Goal: Task Accomplishment & Management: Manage account settings

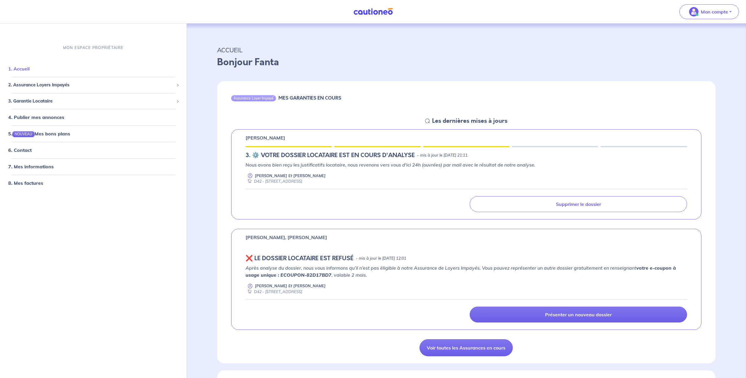
click at [30, 70] on link "1. Accueil" at bounding box center [18, 69] width 21 height 6
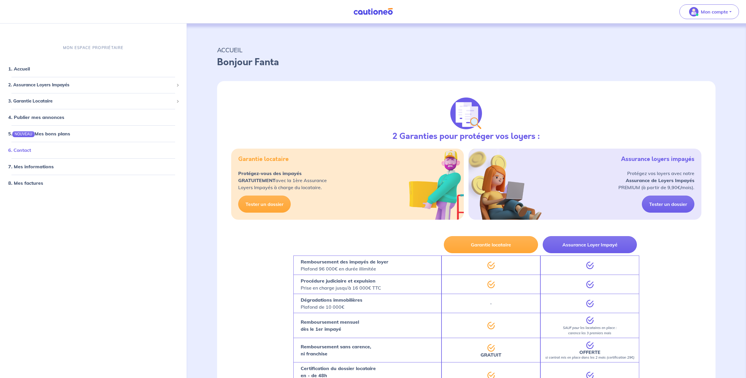
click at [31, 150] on link "6. Contact" at bounding box center [19, 150] width 23 height 6
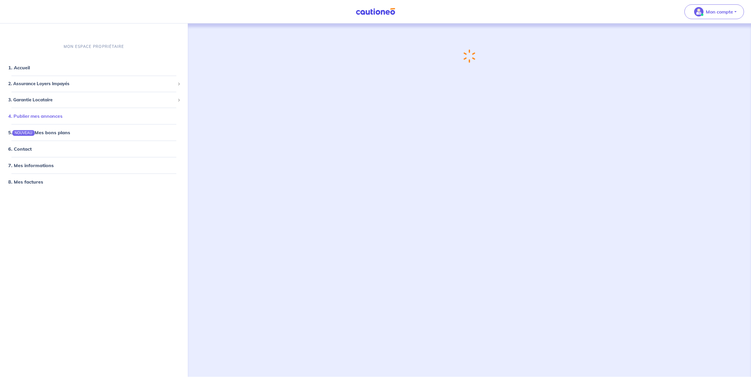
click at [121, 122] on li "4. Publier mes annonces" at bounding box center [93, 116] width 183 height 16
click at [74, 106] on li "3. Garantie Locataire Tester un dossier Suivre mes dossiers Valider un locatair…" at bounding box center [93, 100] width 183 height 16
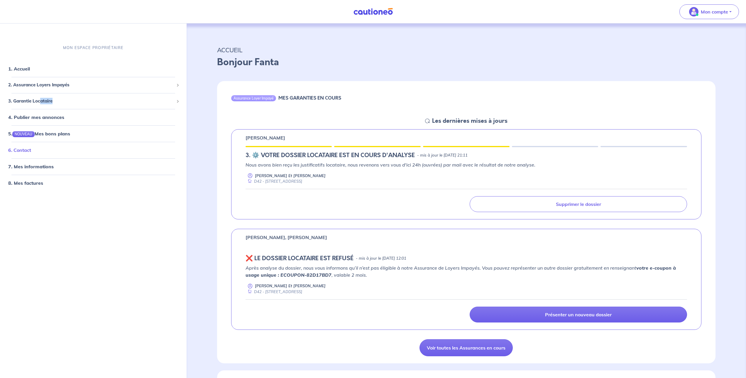
click at [31, 149] on link "6. Contact" at bounding box center [19, 150] width 23 height 6
click at [65, 101] on span "3. Garantie Locataire" at bounding box center [91, 100] width 166 height 7
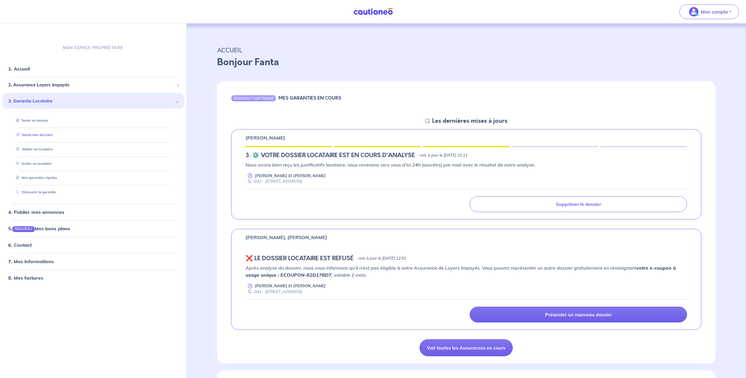
click at [53, 133] on link "Suivre mes dossiers" at bounding box center [33, 135] width 39 height 4
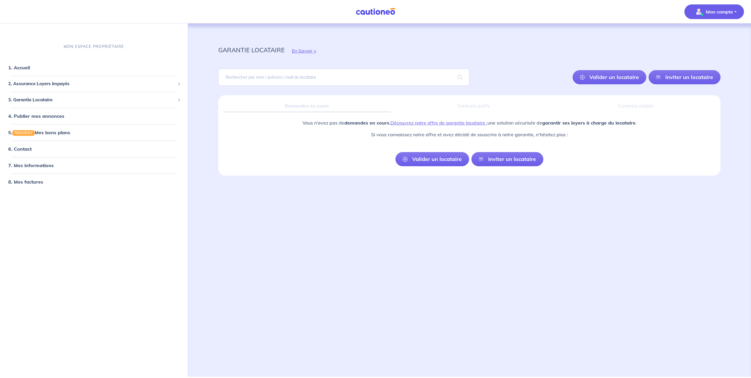
click at [725, 15] on p "Mon compte" at bounding box center [719, 11] width 27 height 7
click at [706, 37] on link "Mes informations" at bounding box center [708, 36] width 47 height 9
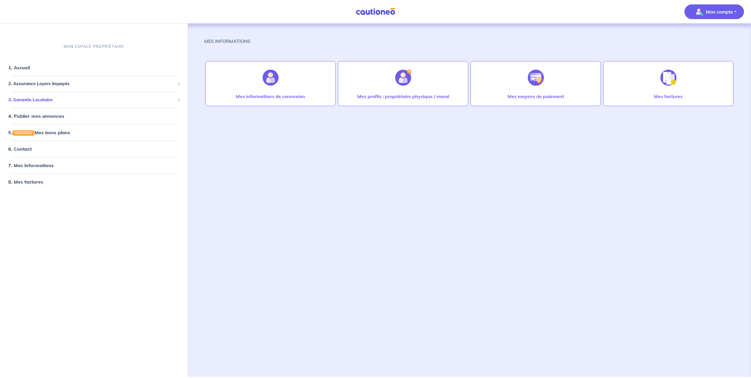
click at [86, 99] on span "3. Garantie Locataire" at bounding box center [91, 99] width 167 height 7
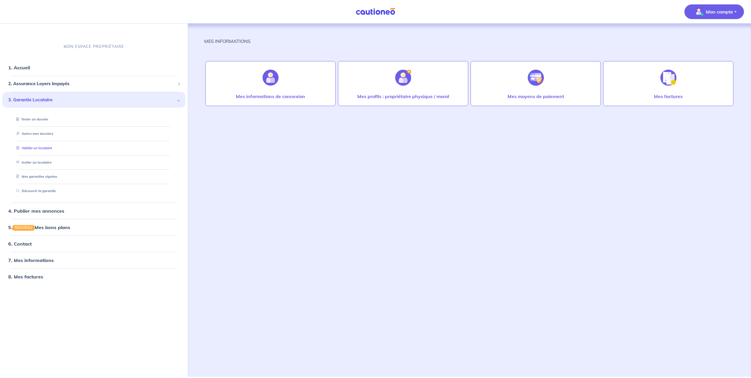
click at [52, 146] on link "Valider un locataire" at bounding box center [33, 148] width 38 height 4
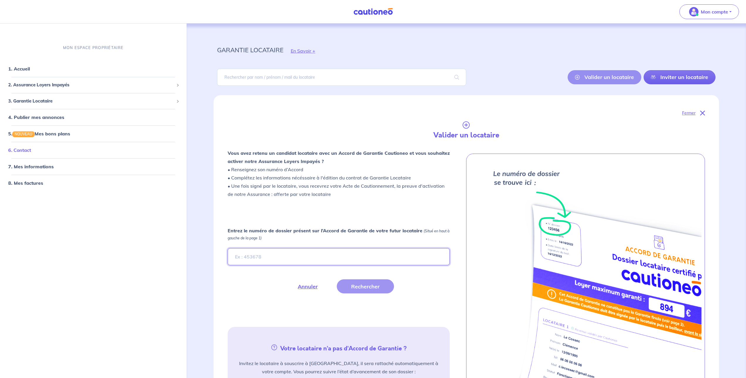
scroll to position [30, 0]
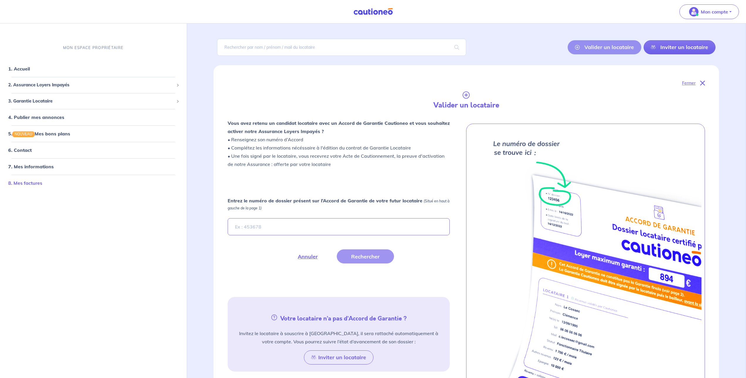
click at [29, 180] on link "8. Mes factures" at bounding box center [25, 183] width 34 height 6
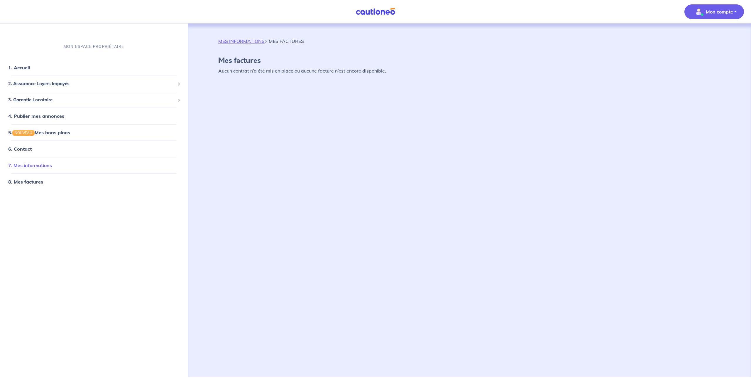
click at [38, 167] on link "7. Mes informations" at bounding box center [30, 165] width 44 height 6
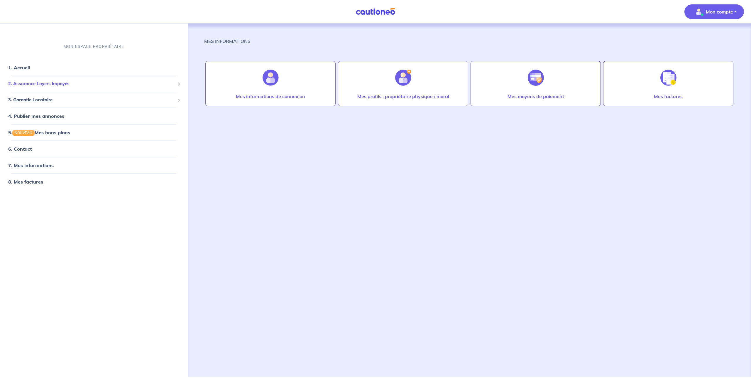
click at [51, 85] on span "2. Assurance Loyers Impayés" at bounding box center [91, 83] width 167 height 7
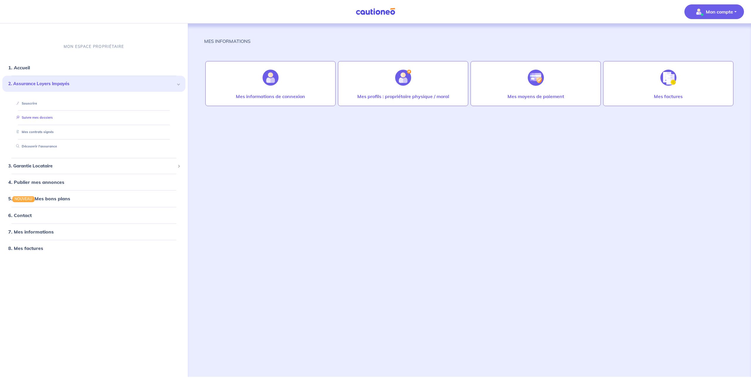
click at [37, 116] on link "Suivre mes dossiers" at bounding box center [33, 117] width 39 height 4
